Goal: Find specific page/section

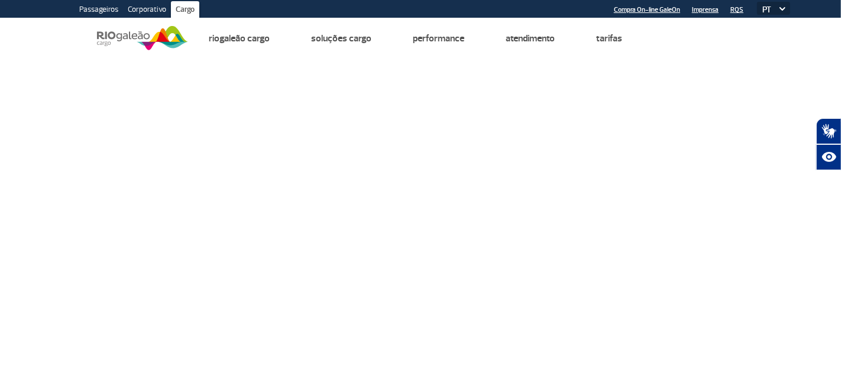
drag, startPoint x: 152, startPoint y: 34, endPoint x: 129, endPoint y: 36, distance: 23.1
click at [129, 36] on img at bounding box center [142, 38] width 91 height 29
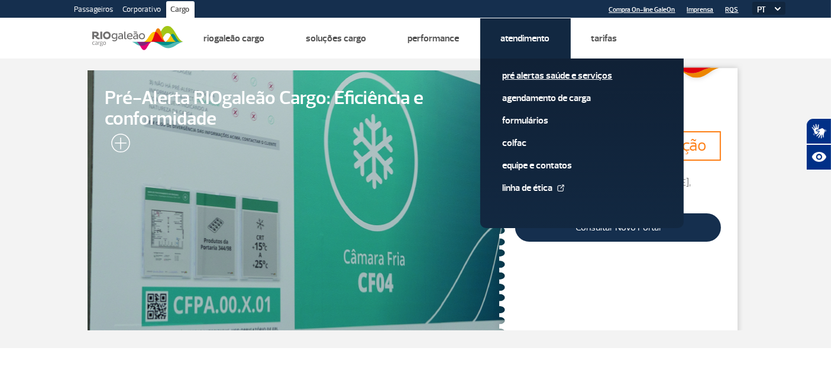
click at [536, 77] on link "Pré alertas Saúde e Serviços" at bounding box center [581, 75] width 158 height 13
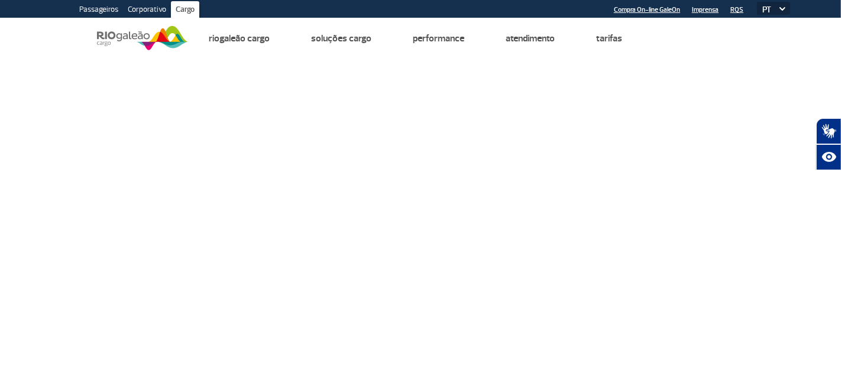
click at [150, 42] on img at bounding box center [142, 38] width 91 height 29
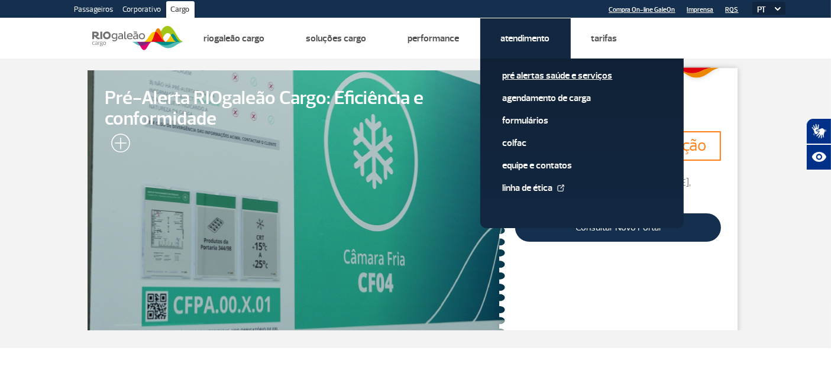
click at [517, 70] on link "Pré alertas Saúde e Serviços" at bounding box center [581, 75] width 158 height 13
